Goal: Information Seeking & Learning: Check status

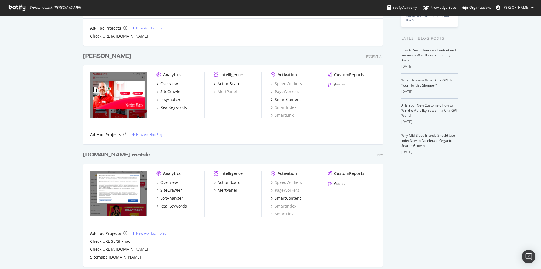
scroll to position [182, 0]
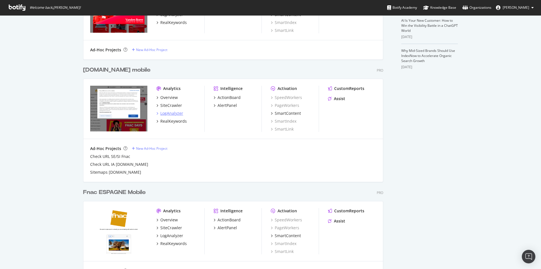
click at [173, 111] on div "LogAnalyzer" at bounding box center [171, 114] width 23 height 6
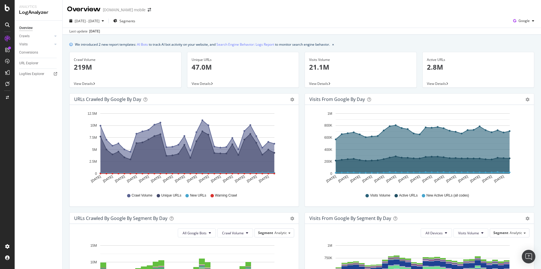
click at [302, 96] on div "Visits from Google by day Area Table Hold CTRL while clicking to filter the rep…" at bounding box center [419, 152] width 235 height 119
click at [515, 18] on div "Google" at bounding box center [524, 21] width 26 height 8
click at [515, 55] on span "OpenAI" at bounding box center [523, 52] width 21 height 5
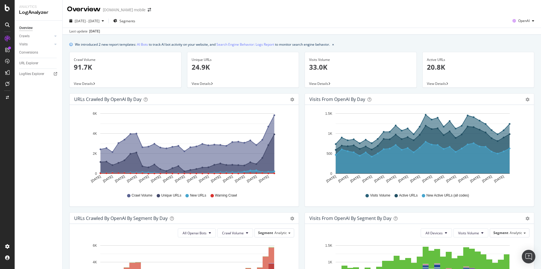
click at [302, 123] on div "Visits from OpenAI by day Area Table Hold CTRL while clicking to filter the rep…" at bounding box center [419, 152] width 235 height 119
click at [24, 44] on div "Visits" at bounding box center [23, 44] width 8 height 6
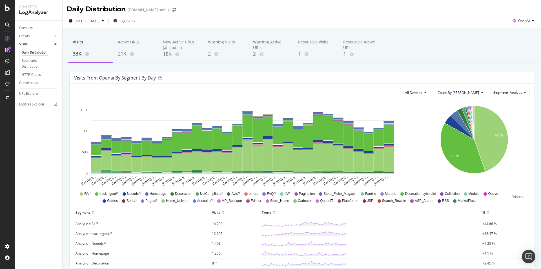
click at [414, 17] on div "[DATE] - [DATE] Segments OpenAI" at bounding box center [302, 21] width 479 height 11
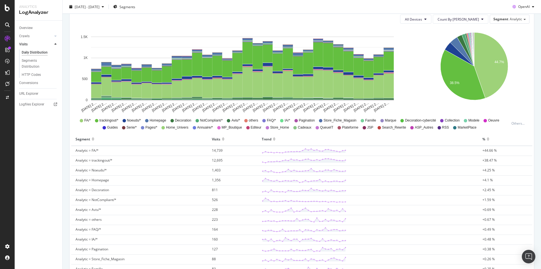
scroll to position [48, 0]
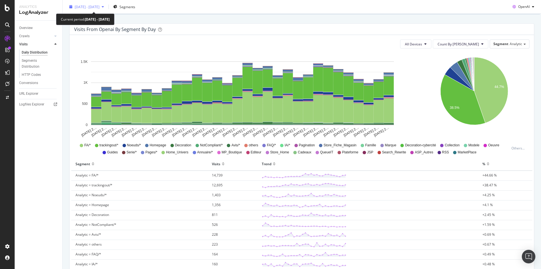
click at [94, 9] on span "[DATE] - [DATE]" at bounding box center [87, 6] width 25 height 5
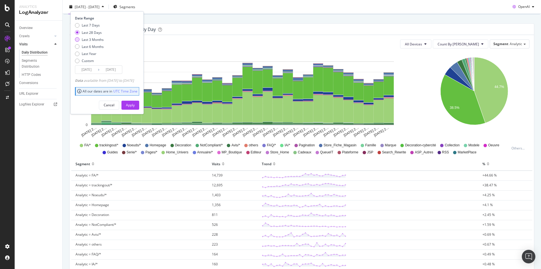
click at [96, 41] on div "Last 3 Months" at bounding box center [93, 39] width 22 height 5
type input "[DATE]"
click at [135, 103] on div "Apply" at bounding box center [130, 105] width 9 height 5
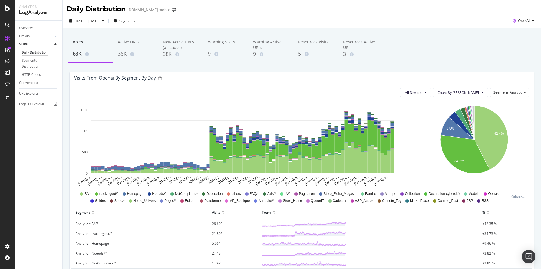
scroll to position [39, 0]
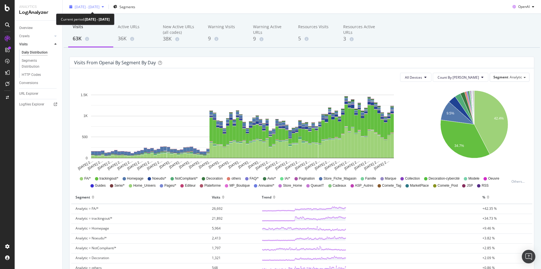
click at [85, 7] on span "[DATE] - [DATE]" at bounding box center [87, 6] width 25 height 5
